Goal: Task Accomplishment & Management: Complete application form

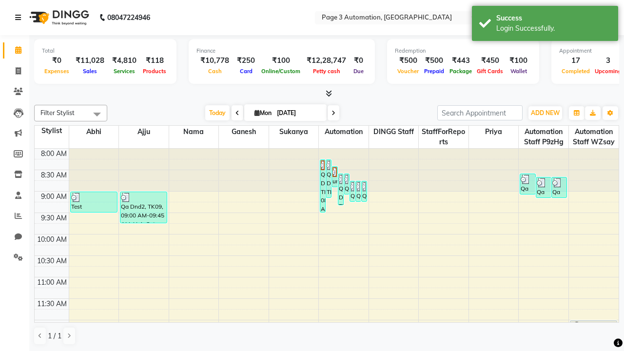
click at [20, 18] on icon at bounding box center [18, 17] width 6 height 7
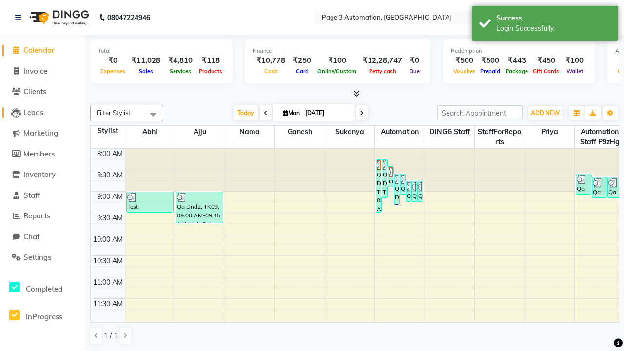
click at [42, 112] on span "Leads" at bounding box center [33, 112] width 20 height 9
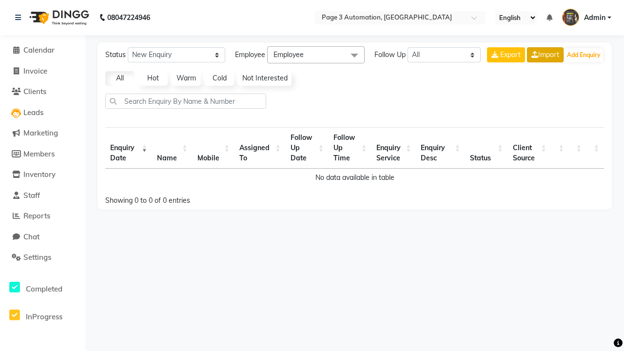
click at [544, 55] on link "Import" at bounding box center [545, 54] width 37 height 15
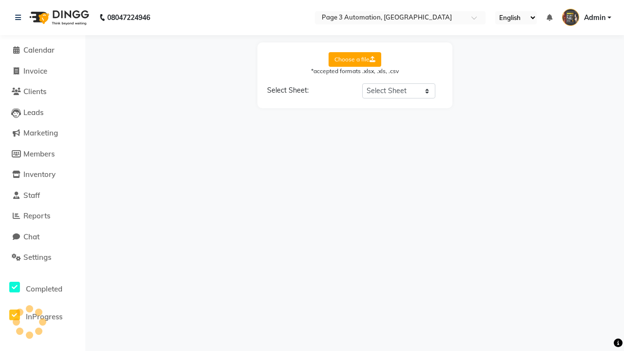
select select "Sheet1"
select select "Name"
select select "Mobile Number"
select select "Description"
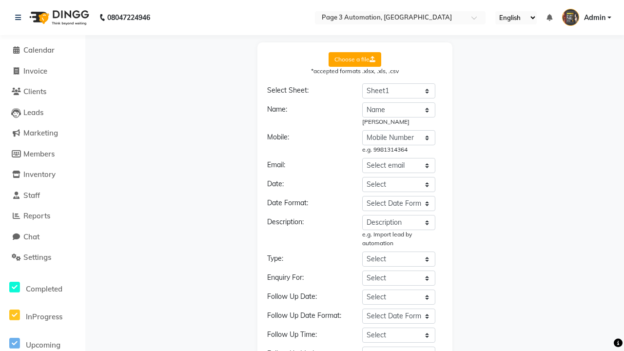
select select "Date"
select select "DD-MM-YYYY"
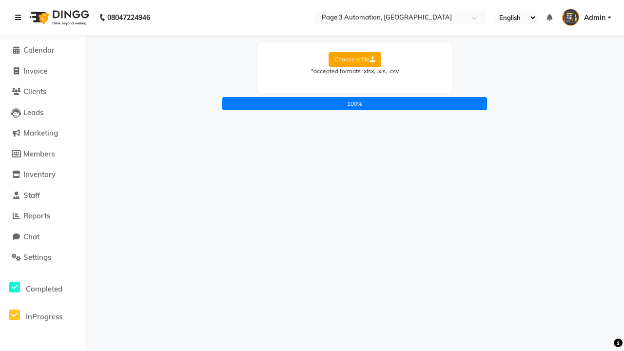
click at [20, 18] on icon at bounding box center [18, 17] width 6 height 7
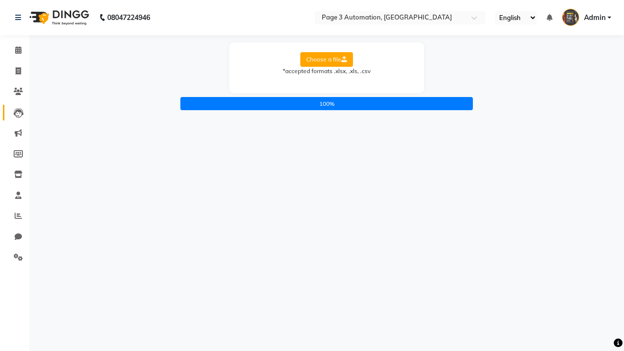
click at [15, 112] on icon at bounding box center [19, 113] width 10 height 10
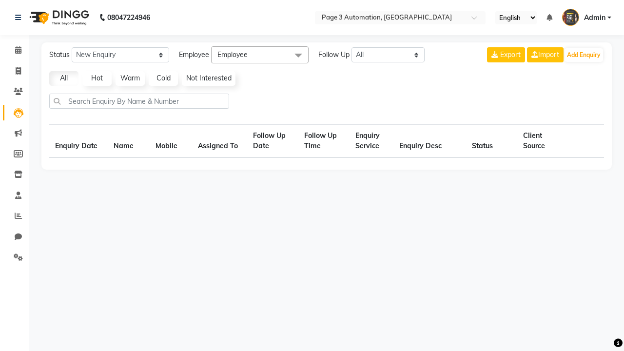
select select "10"
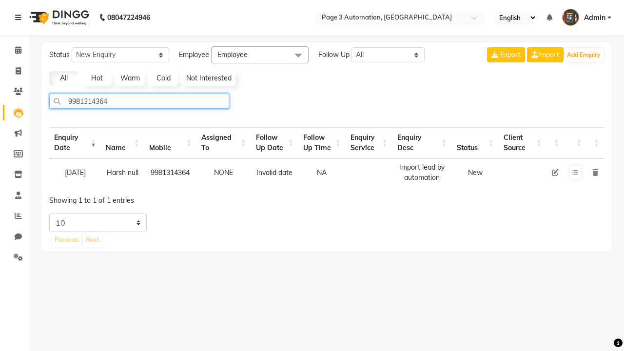
type input "9981314364"
